Goal: Transaction & Acquisition: Purchase product/service

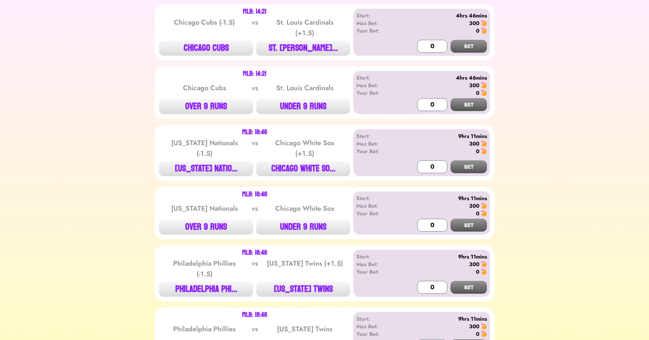
scroll to position [154, 0]
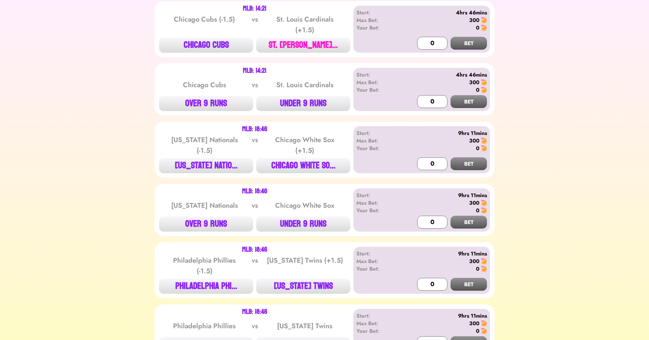
click at [293, 49] on button "ST. [PERSON_NAME]..." at bounding box center [303, 45] width 94 height 15
type input "300"
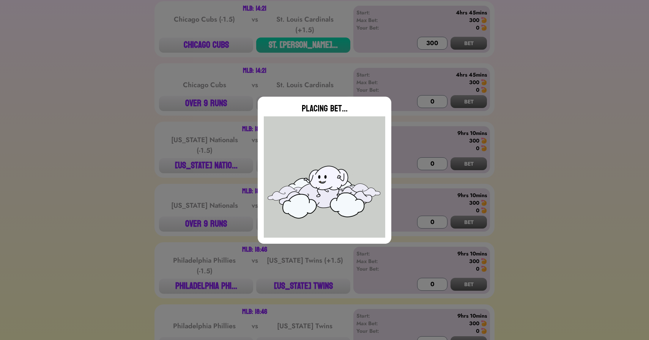
type input "0"
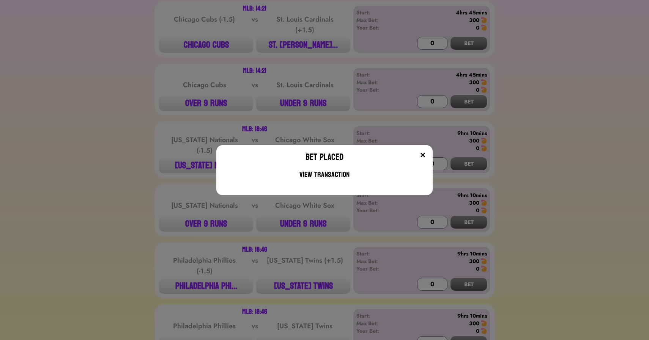
click at [228, 109] on div "Bet Placed View Transaction" at bounding box center [324, 170] width 649 height 340
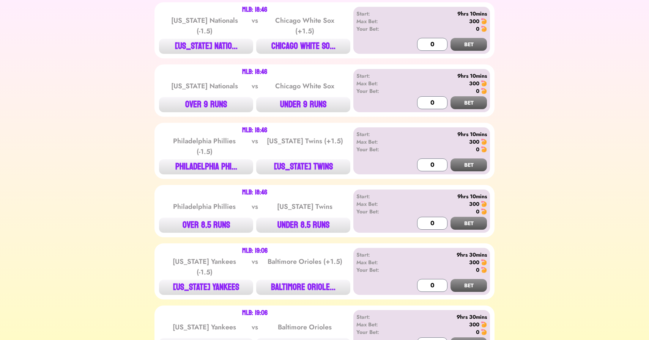
scroll to position [274, 0]
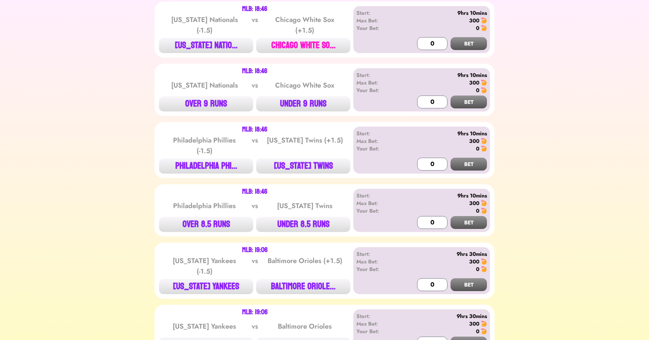
click at [312, 47] on button "CHICAGO WHITE SO..." at bounding box center [303, 45] width 94 height 15
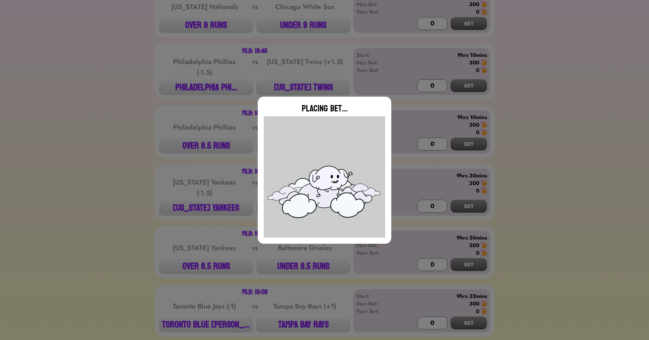
scroll to position [358, 0]
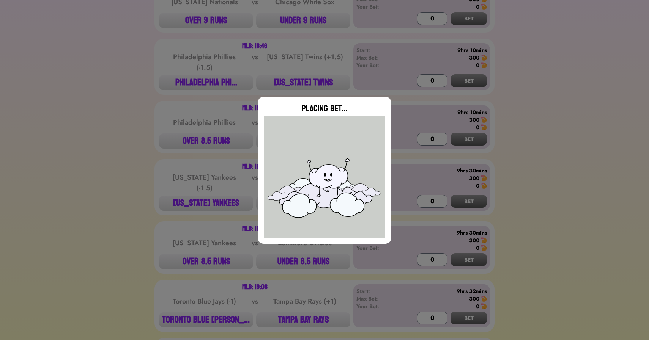
type input "0"
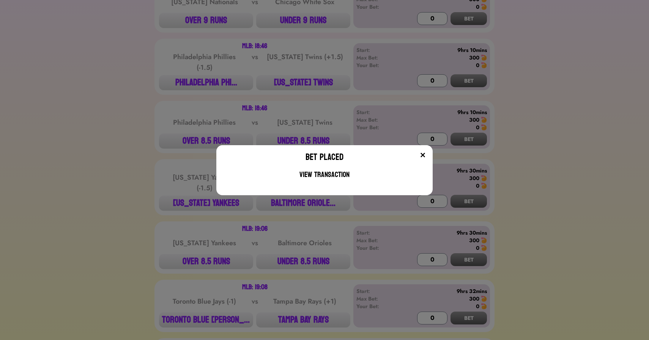
click at [292, 85] on div "Bet Placed View Transaction" at bounding box center [324, 170] width 649 height 340
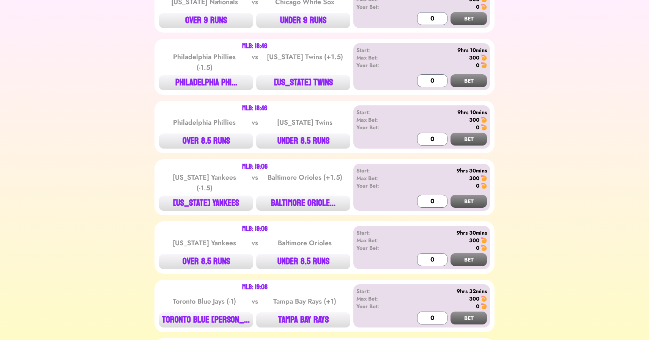
click at [292, 85] on button "[US_STATE] TWINS" at bounding box center [303, 82] width 94 height 15
type input "300"
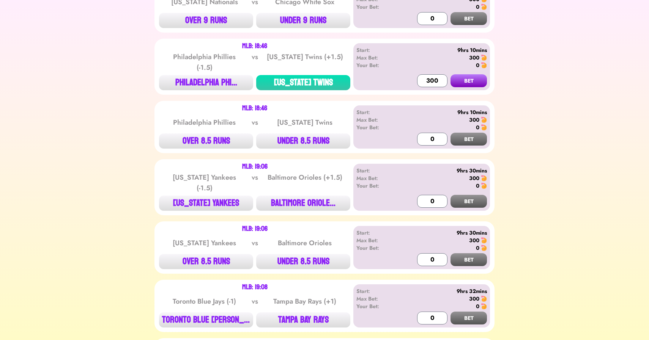
click at [451, 74] on button "BET" at bounding box center [469, 80] width 36 height 13
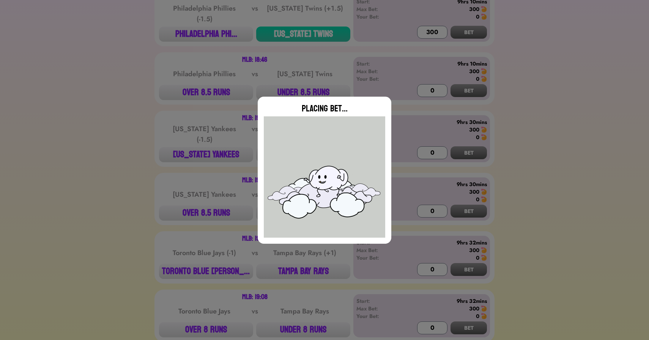
type input "0"
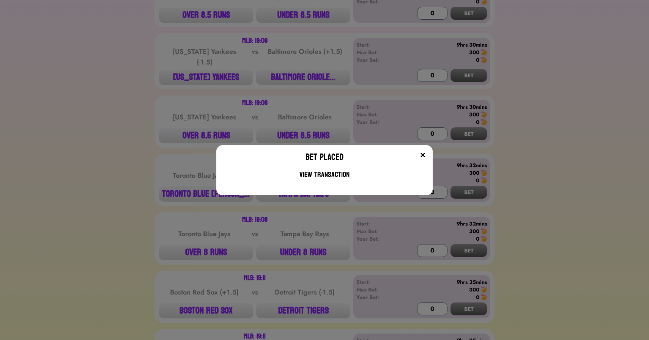
scroll to position [488, 0]
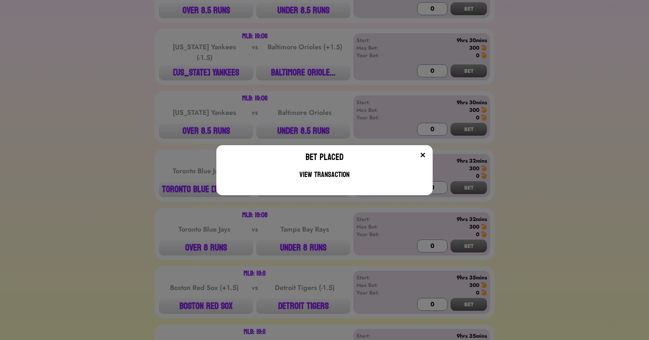
click at [306, 69] on div "Bet Placed View Transaction" at bounding box center [324, 170] width 649 height 340
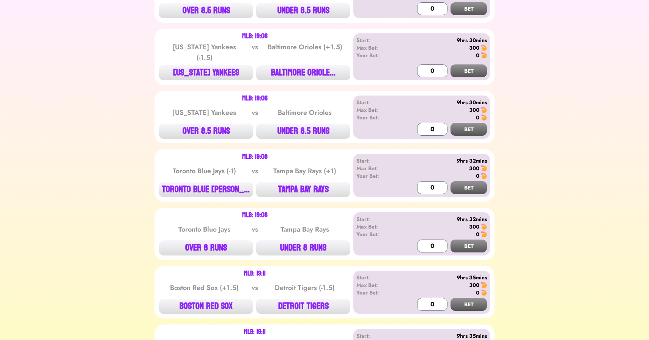
click at [306, 69] on button "BALTIMORE ORIOLE..." at bounding box center [303, 72] width 94 height 15
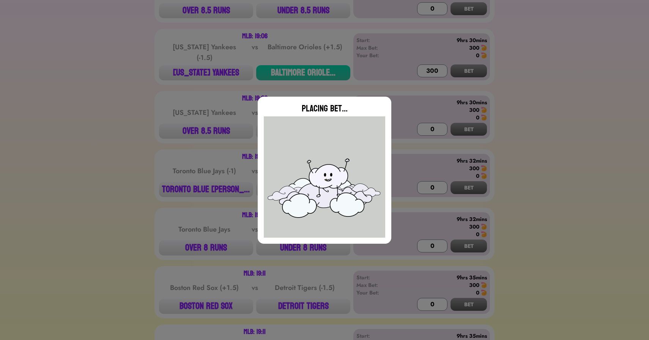
type input "0"
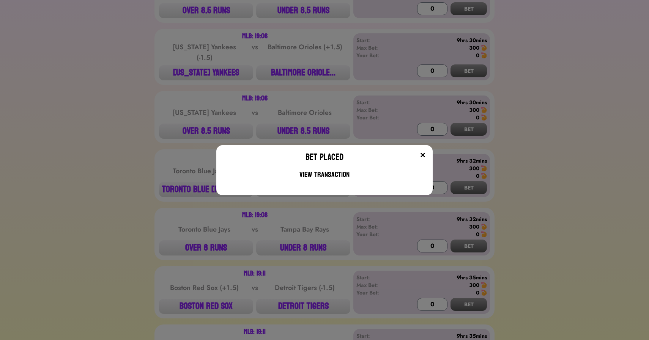
click at [205, 312] on div "Bet Placed View Transaction" at bounding box center [324, 170] width 649 height 340
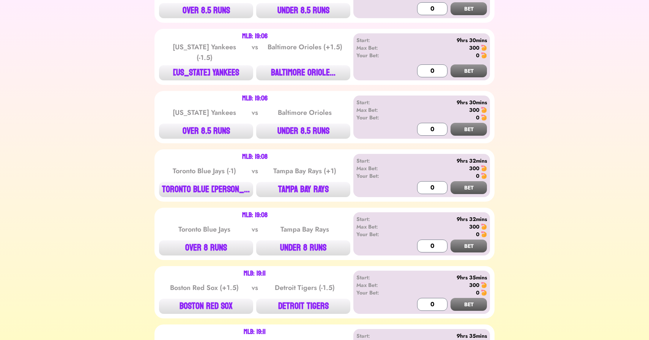
click at [205, 312] on div "MLB: 19:11 Boston Red Sox (+1.5) vs Detroit Tigers (-1.5) BOSTON RED SOX DETROI…" at bounding box center [324, 292] width 340 height 52
click at [231, 303] on button "BOSTON RED SOX" at bounding box center [206, 306] width 94 height 15
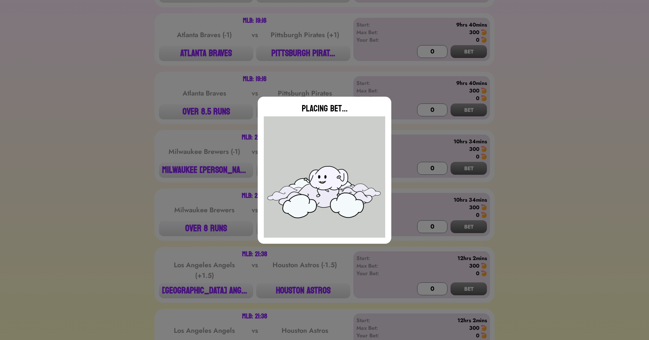
type input "0"
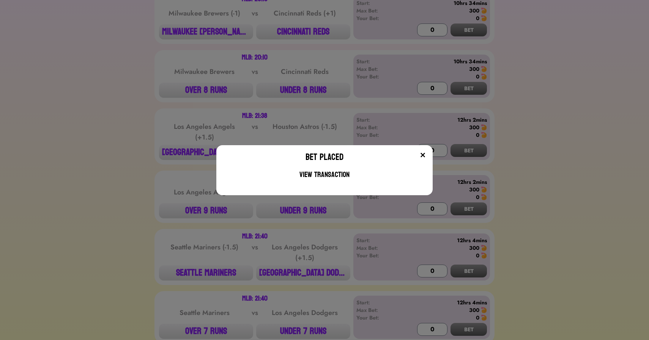
click at [187, 284] on div "Bet Placed View Transaction" at bounding box center [324, 170] width 649 height 340
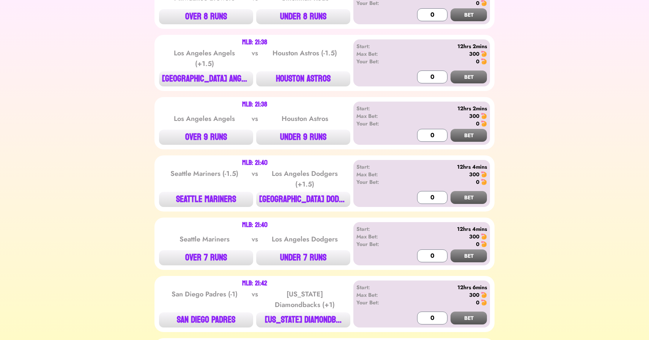
scroll to position [1309, 0]
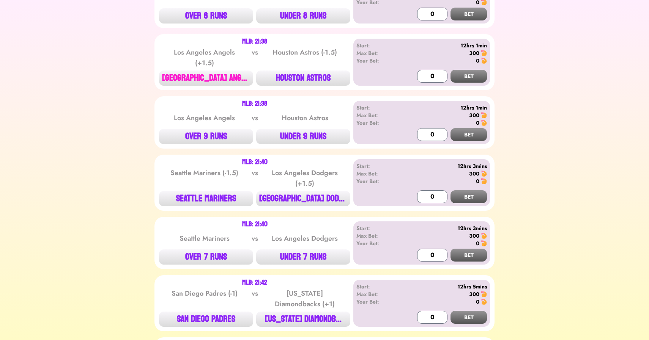
click at [216, 73] on button "[GEOGRAPHIC_DATA] ANGE..." at bounding box center [206, 78] width 94 height 15
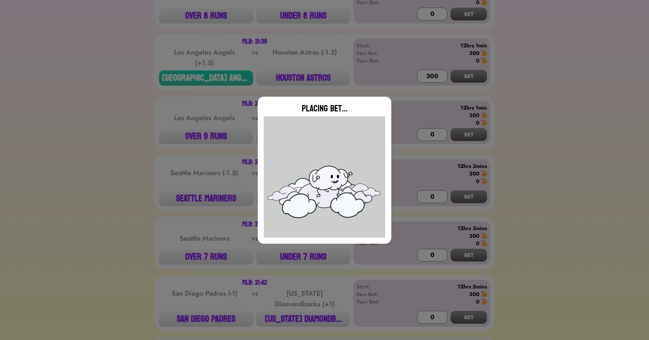
type input "0"
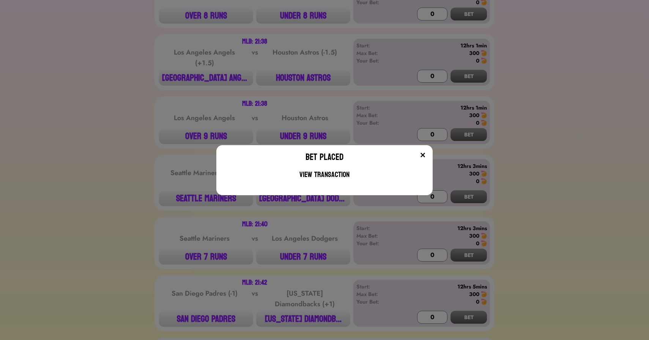
click at [273, 212] on div "Bet Placed View Transaction" at bounding box center [324, 170] width 649 height 340
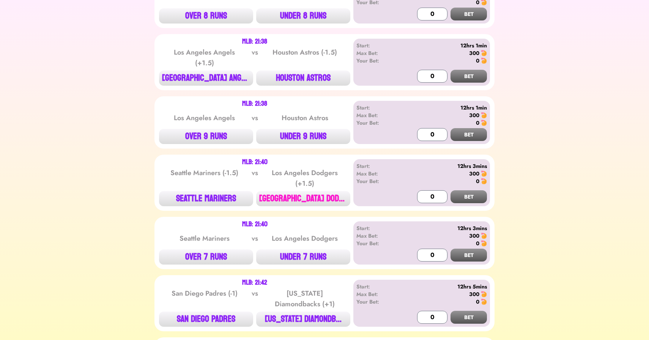
click at [302, 192] on button "[GEOGRAPHIC_DATA] DODG..." at bounding box center [303, 198] width 94 height 15
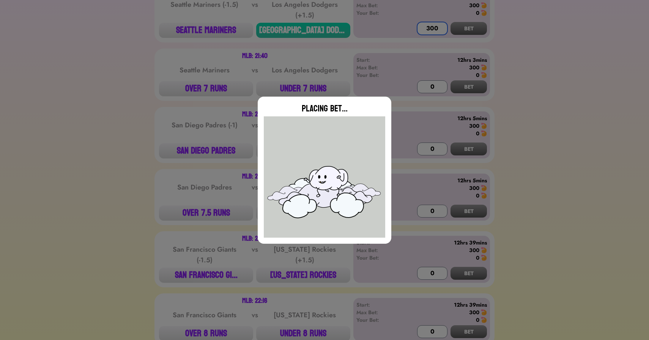
scroll to position [1479, 0]
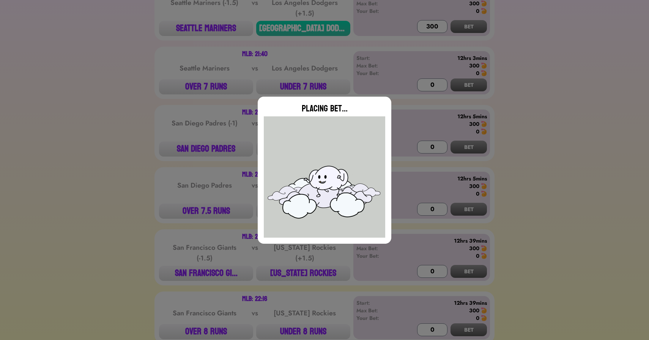
type input "0"
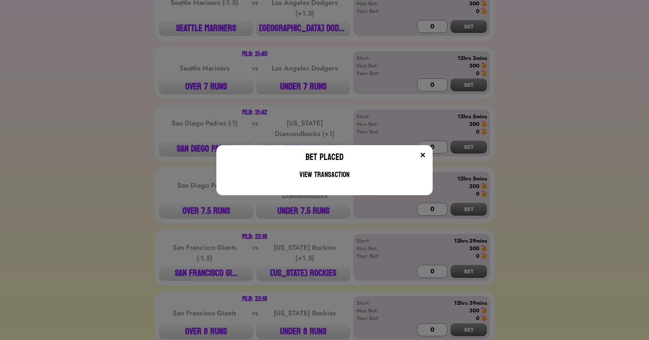
click at [88, 235] on div "Bet Placed View Transaction" at bounding box center [324, 170] width 649 height 340
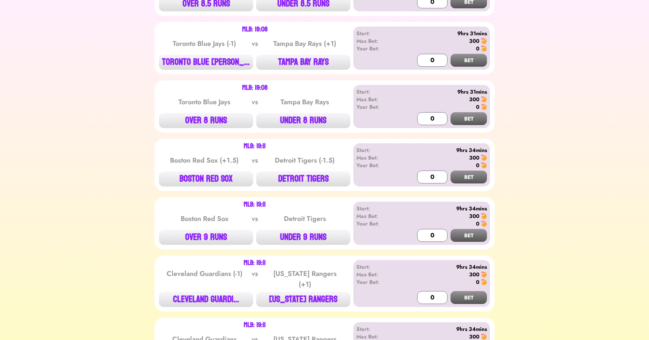
scroll to position [619, 0]
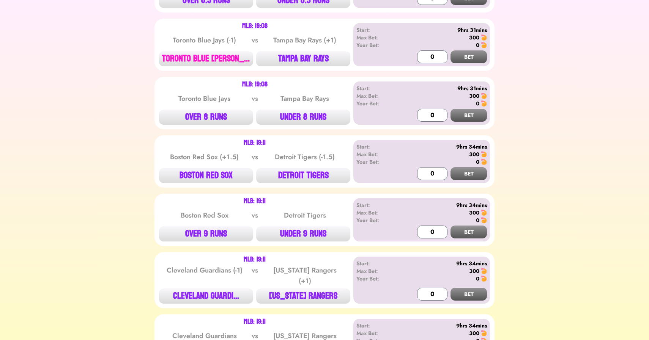
click at [211, 51] on button "TORONTO BLUE [PERSON_NAME]..." at bounding box center [206, 58] width 94 height 15
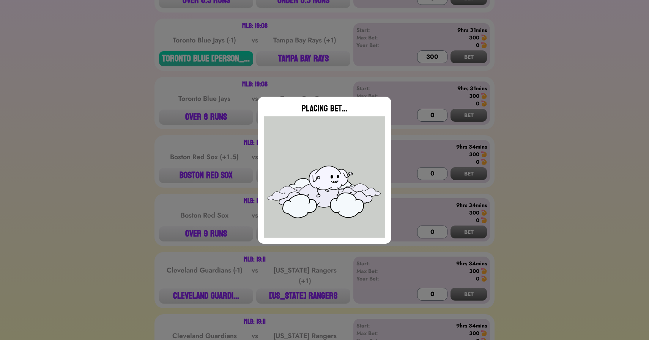
type input "0"
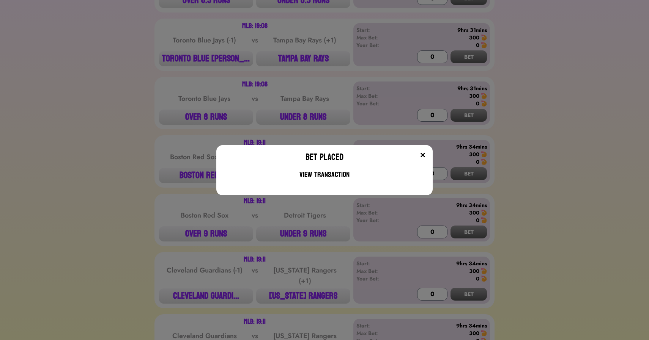
click at [183, 129] on div "Bet Placed View Transaction" at bounding box center [324, 170] width 649 height 340
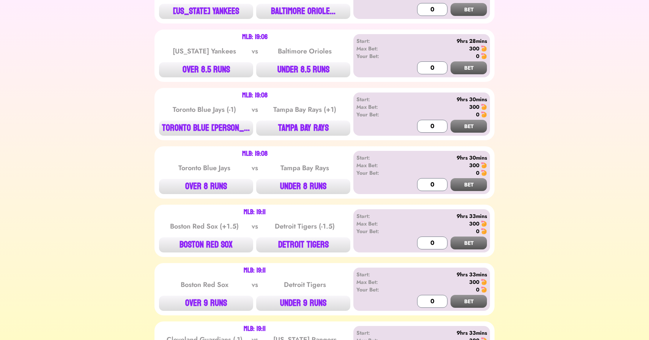
scroll to position [0, 0]
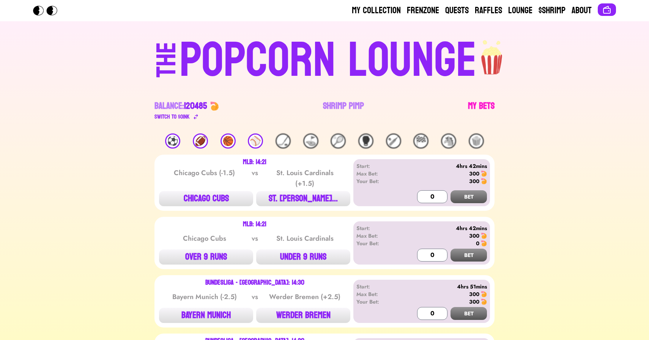
click at [483, 103] on link "My Bets" at bounding box center [481, 110] width 27 height 21
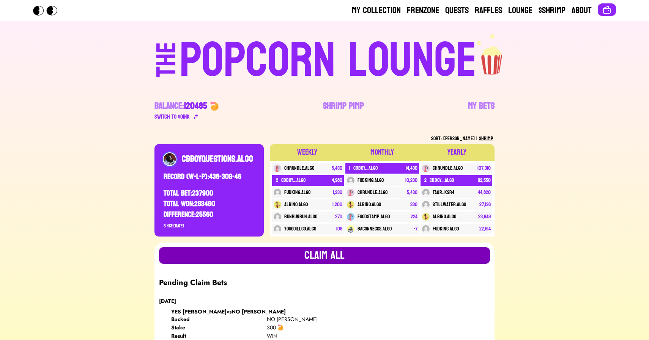
click at [349, 249] on button "Claim all" at bounding box center [324, 255] width 331 height 17
